Goal: Navigation & Orientation: Find specific page/section

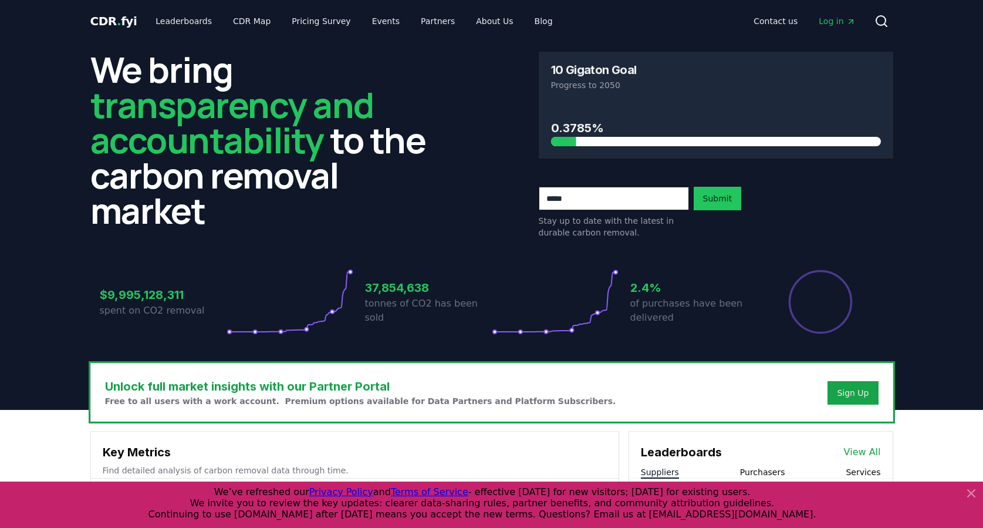
click at [829, 25] on span "Log in" at bounding box center [837, 21] width 36 height 12
